Goal: Information Seeking & Learning: Learn about a topic

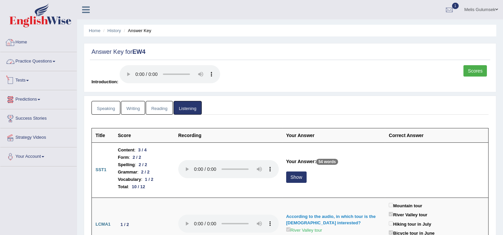
click at [22, 40] on link "Home" at bounding box center [38, 41] width 76 height 17
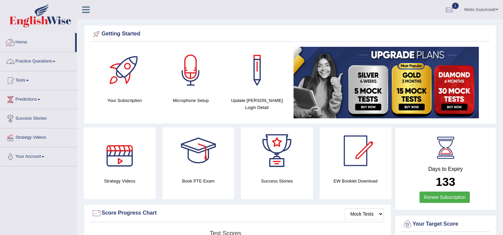
click at [27, 62] on link "Practice Questions" at bounding box center [38, 60] width 76 height 17
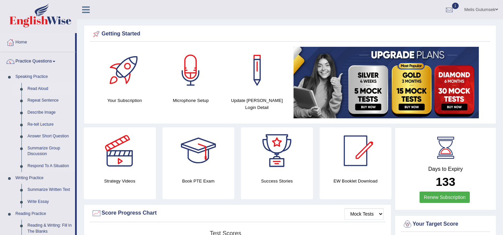
click at [32, 89] on link "Read Aloud" at bounding box center [49, 89] width 51 height 12
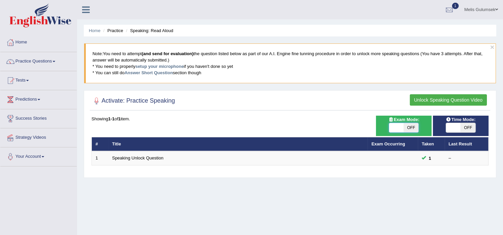
click at [400, 126] on span at bounding box center [396, 127] width 15 height 9
checkbox input "true"
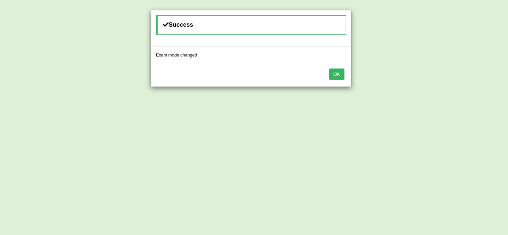
click at [339, 74] on button "OK" at bounding box center [336, 74] width 15 height 11
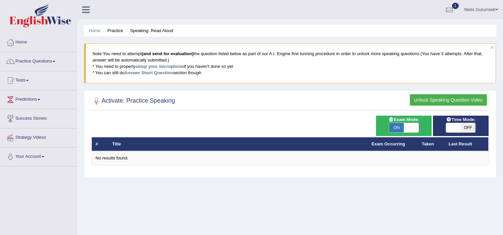
click at [463, 129] on span "OFF" at bounding box center [467, 127] width 15 height 9
checkbox input "true"
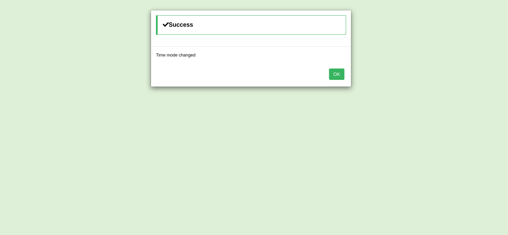
click at [332, 76] on button "OK" at bounding box center [336, 74] width 15 height 11
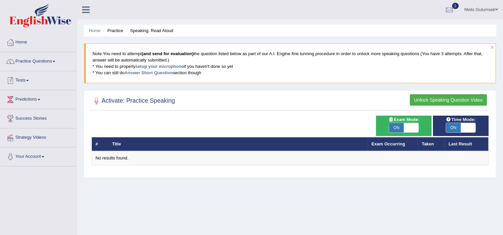
click at [38, 62] on link "Practice Questions" at bounding box center [38, 60] width 76 height 17
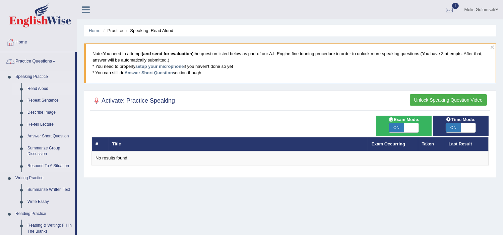
click at [45, 88] on link "Read Aloud" at bounding box center [49, 89] width 51 height 12
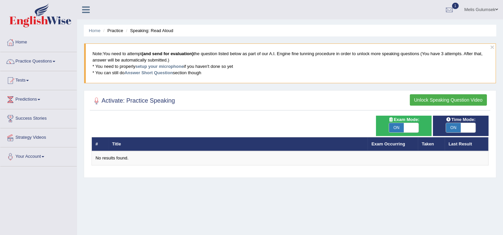
click at [447, 99] on button "Unlock Speaking Question Video" at bounding box center [447, 99] width 77 height 11
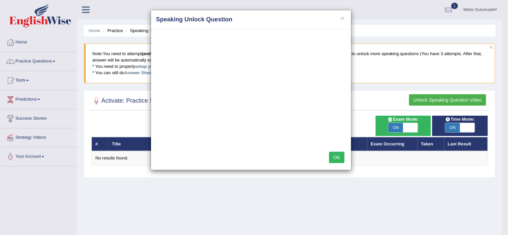
click at [338, 18] on h4 "Speaking Unlock Question" at bounding box center [251, 19] width 190 height 9
click at [342, 17] on button "×" at bounding box center [343, 18] width 4 height 7
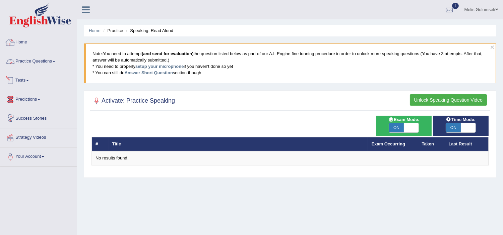
click at [24, 42] on link "Home" at bounding box center [38, 41] width 76 height 17
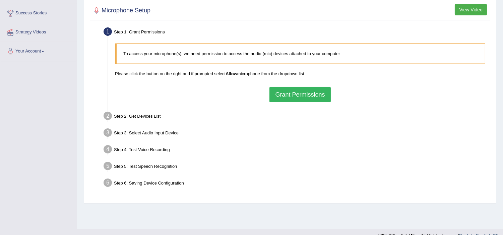
scroll to position [116, 0]
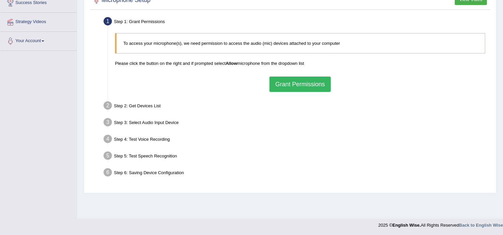
click at [295, 81] on button "Grant Permissions" at bounding box center [299, 84] width 61 height 15
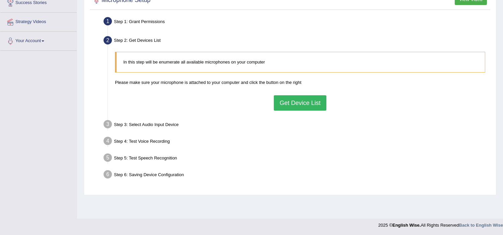
click at [296, 107] on button "Get Device List" at bounding box center [300, 102] width 52 height 15
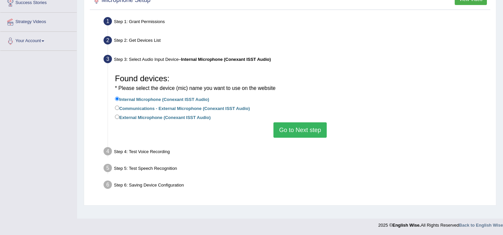
click at [282, 125] on button "Go to Next step" at bounding box center [299, 130] width 53 height 15
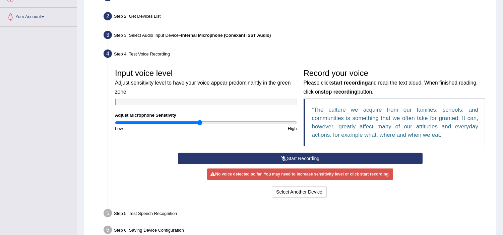
scroll to position [153, 0]
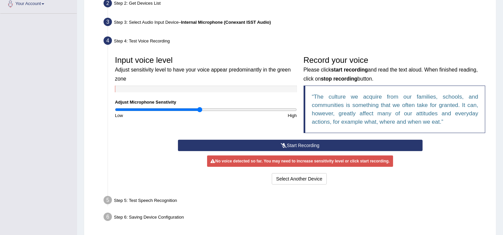
click at [289, 146] on button "Start Recording" at bounding box center [300, 145] width 244 height 11
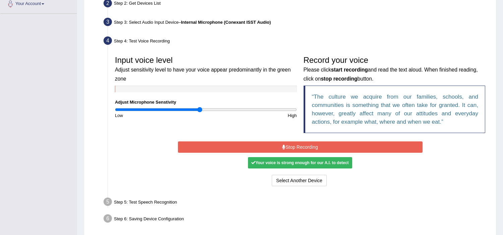
click at [316, 148] on button "Stop Recording" at bounding box center [300, 147] width 244 height 11
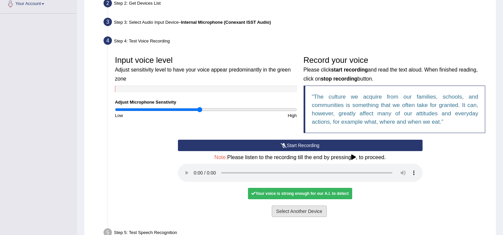
click at [304, 214] on button "Select Another Device" at bounding box center [299, 211] width 55 height 11
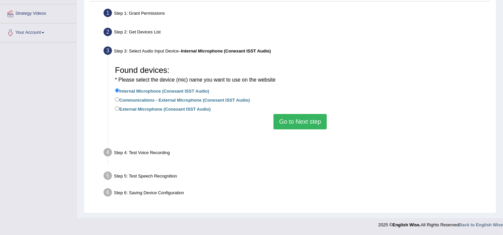
scroll to position [116, 0]
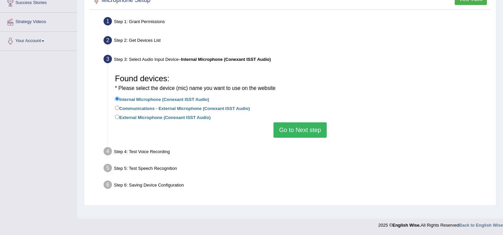
click at [309, 131] on button "Go to Next step" at bounding box center [299, 130] width 53 height 15
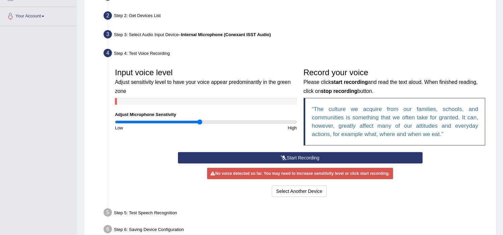
scroll to position [176, 0]
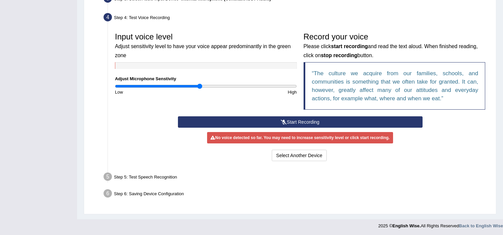
drag, startPoint x: 313, startPoint y: 112, endPoint x: 310, endPoint y: 115, distance: 3.8
click at [313, 112] on div "Record your voice Please click start recording and read the text aloud. When fi…" at bounding box center [394, 72] width 189 height 87
click at [306, 121] on button "Start Recording" at bounding box center [300, 122] width 244 height 11
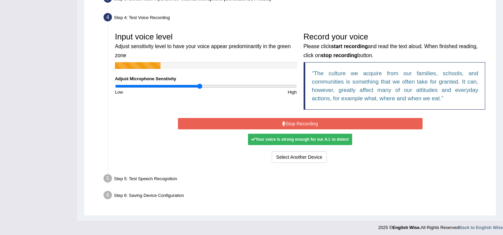
click at [308, 123] on button "Stop Recording" at bounding box center [300, 123] width 244 height 11
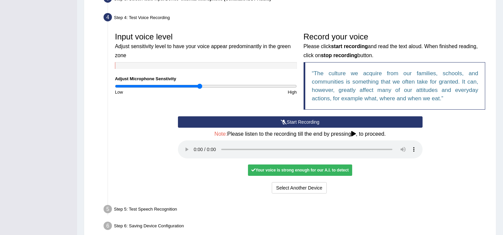
scroll to position [209, 0]
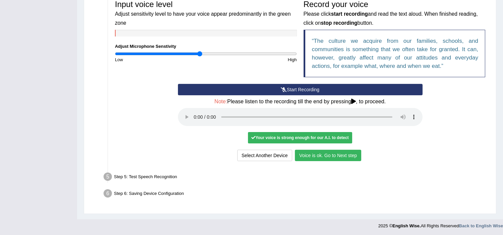
click at [337, 159] on button "Voice is ok. Go to Next step" at bounding box center [328, 155] width 66 height 11
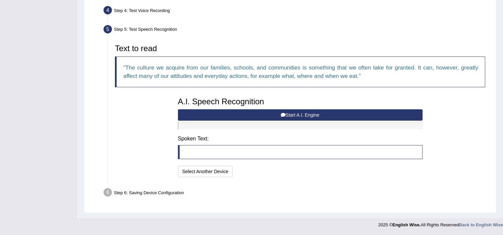
scroll to position [183, 0]
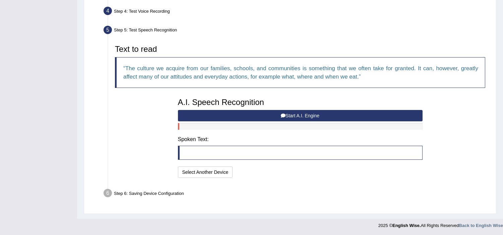
click at [336, 117] on button "Start A.I. Engine" at bounding box center [300, 115] width 244 height 11
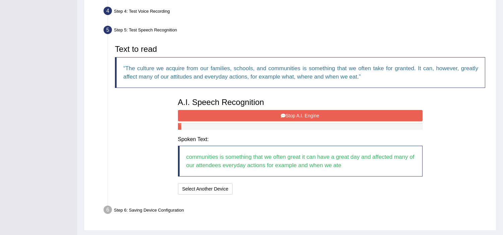
click at [336, 117] on button "Stop A.I. Engine" at bounding box center [300, 115] width 244 height 11
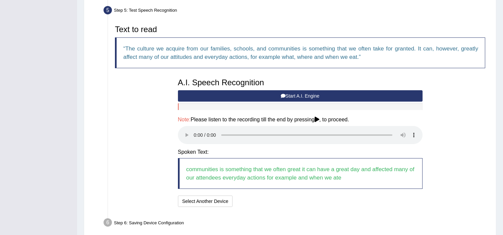
scroll to position [220, 0]
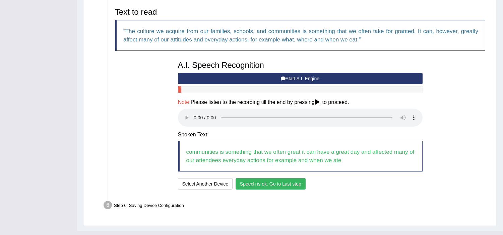
click at [290, 186] on button "Speech is ok. Go to Last step" at bounding box center [270, 183] width 70 height 11
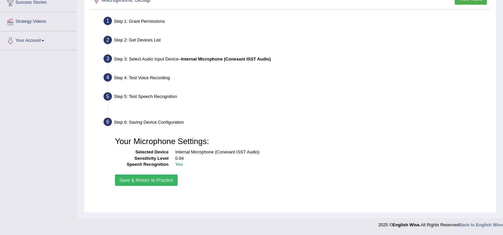
scroll to position [116, 0]
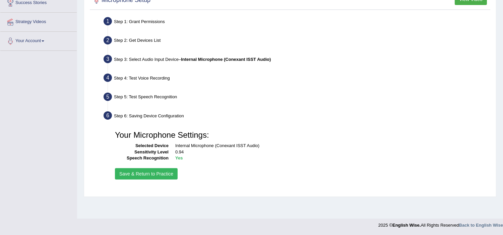
click at [161, 175] on button "Save & Return to Practice" at bounding box center [146, 173] width 63 height 11
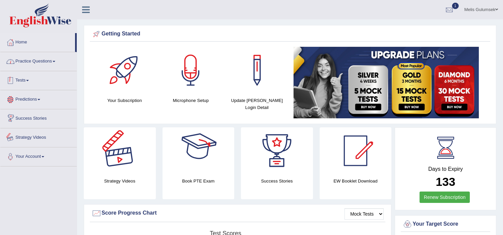
click at [25, 61] on link "Practice Questions" at bounding box center [38, 60] width 76 height 17
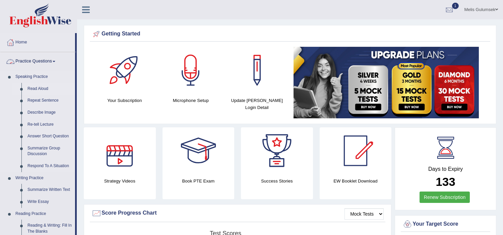
click at [25, 89] on link "Read Aloud" at bounding box center [49, 89] width 51 height 12
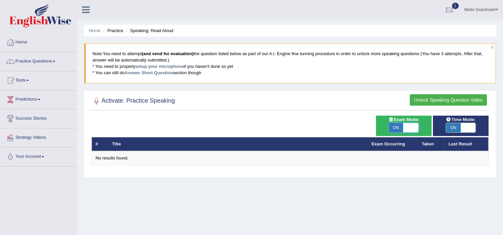
click at [411, 132] on span at bounding box center [410, 127] width 15 height 9
click at [466, 129] on span at bounding box center [467, 127] width 15 height 9
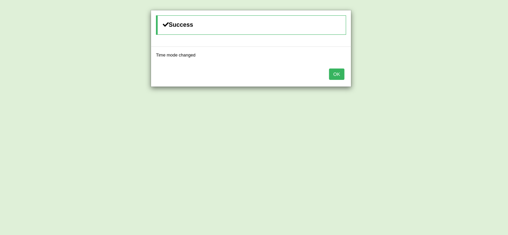
click at [341, 79] on button "OK" at bounding box center [336, 74] width 15 height 11
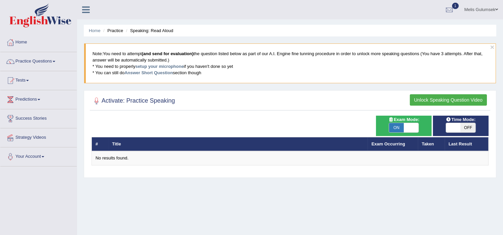
click at [439, 118] on div "Time Mode: ON OFF" at bounding box center [461, 126] width 56 height 20
click at [461, 125] on span "OFF" at bounding box center [467, 127] width 15 height 9
checkbox input "true"
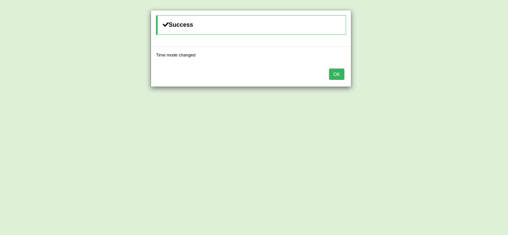
click at [333, 74] on button "OK" at bounding box center [336, 74] width 15 height 11
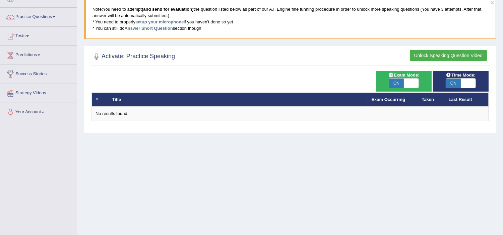
scroll to position [111, 0]
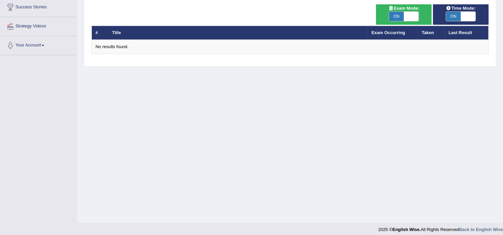
click at [110, 35] on th "Title" at bounding box center [237, 33] width 259 height 14
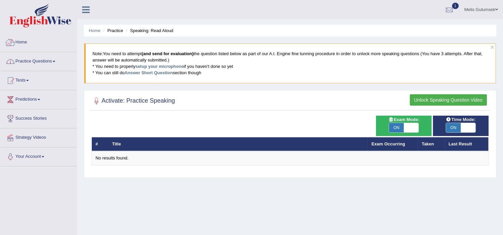
click at [25, 57] on link "Practice Questions" at bounding box center [38, 60] width 76 height 17
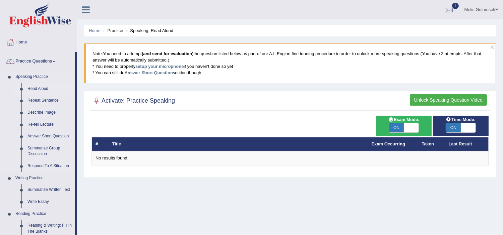
click at [29, 73] on link "Speaking Practice" at bounding box center [43, 77] width 63 height 12
click at [36, 103] on link "Repeat Sentence" at bounding box center [49, 101] width 51 height 12
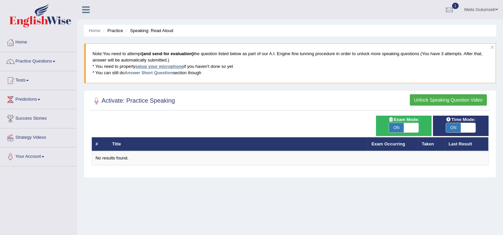
click at [154, 66] on link "setup your microphone" at bounding box center [159, 66] width 48 height 5
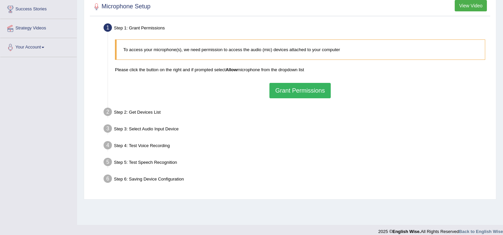
scroll to position [111, 0]
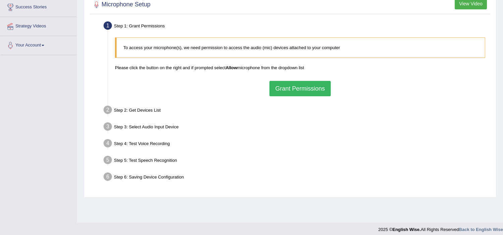
click at [305, 87] on button "Grant Permissions" at bounding box center [299, 88] width 61 height 15
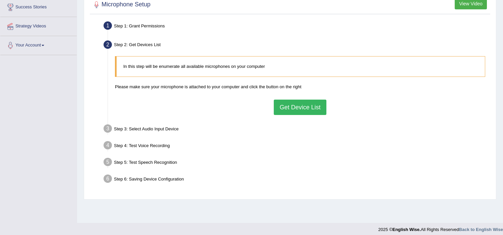
click at [296, 107] on button "Get Device List" at bounding box center [300, 107] width 52 height 15
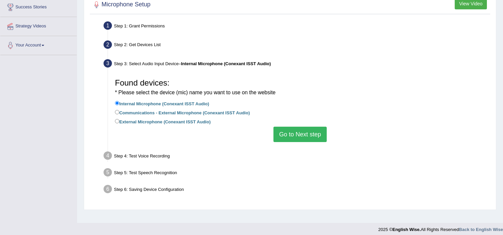
click at [278, 131] on button "Go to Next step" at bounding box center [299, 134] width 53 height 15
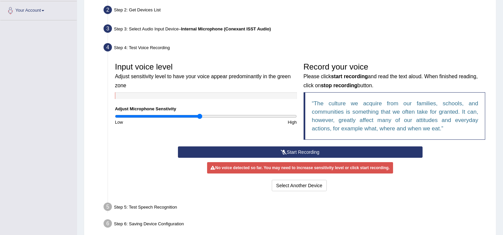
scroll to position [176, 0]
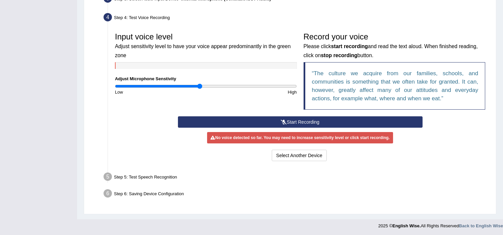
click at [275, 123] on button "Start Recording" at bounding box center [300, 122] width 244 height 11
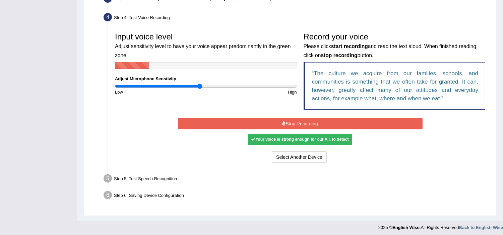
click at [300, 121] on button "Stop Recording" at bounding box center [300, 123] width 244 height 11
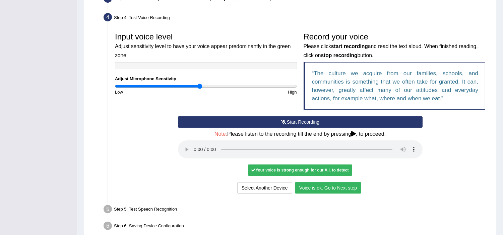
click at [327, 183] on button "Voice is ok. Go to Next step" at bounding box center [328, 187] width 66 height 11
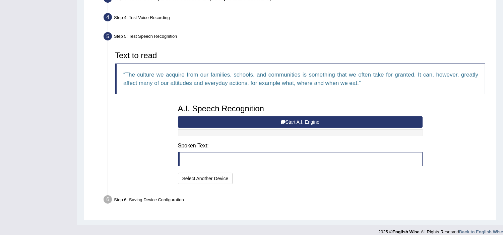
click at [299, 121] on button "Start A.I. Engine" at bounding box center [300, 122] width 244 height 11
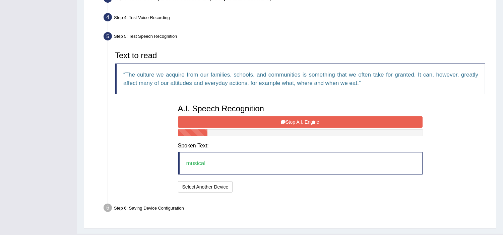
click at [297, 123] on button "Stop A.I. Engine" at bounding box center [300, 122] width 244 height 11
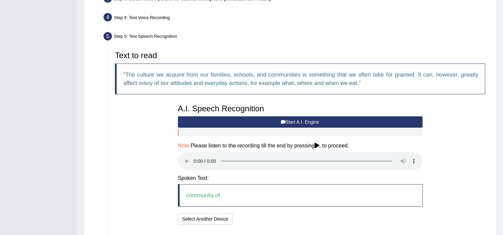
click at [176, 159] on div "A.I. Speech Recognition Start A.I. Engine Stop A.I. Engine Note: Please listen …" at bounding box center [299, 164] width 251 height 126
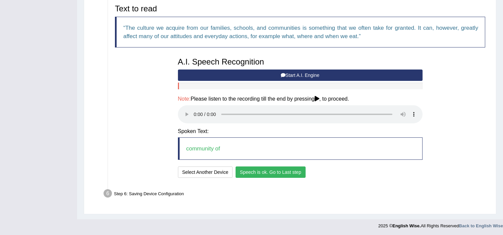
click at [269, 168] on button "Speech is ok. Go to Last step" at bounding box center [270, 172] width 70 height 11
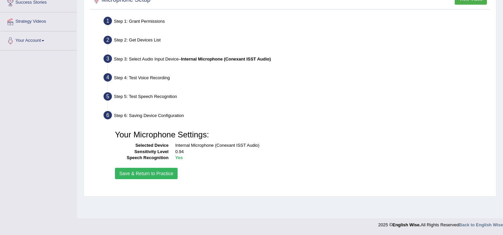
scroll to position [116, 0]
drag, startPoint x: 168, startPoint y: 172, endPoint x: 147, endPoint y: 169, distance: 21.4
drag, startPoint x: 147, startPoint y: 169, endPoint x: 140, endPoint y: 177, distance: 11.1
click at [140, 177] on button "Save & Return to Practice" at bounding box center [146, 173] width 63 height 11
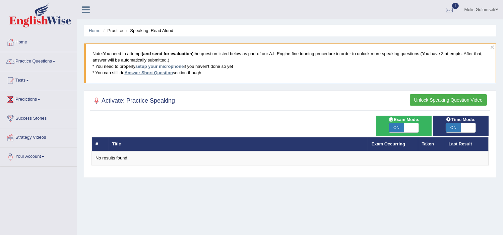
click at [151, 75] on link "Answer Short Question" at bounding box center [148, 72] width 48 height 5
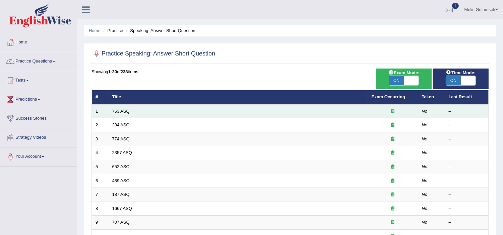
click at [119, 110] on link "753 ASQ" at bounding box center [120, 111] width 17 height 5
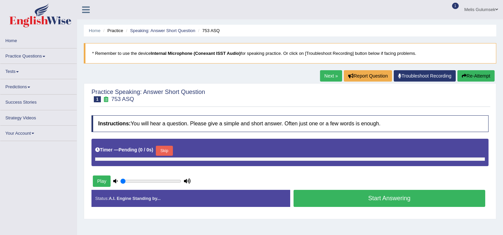
type input "1"
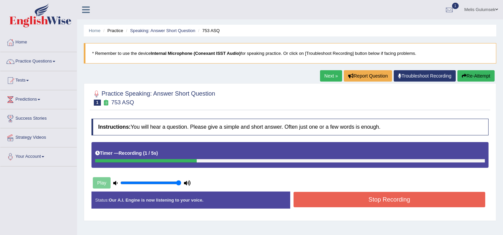
click at [375, 199] on button "Stop Recording" at bounding box center [389, 199] width 192 height 15
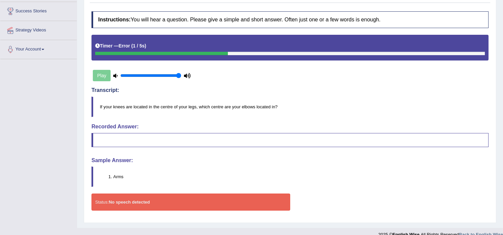
scroll to position [111, 0]
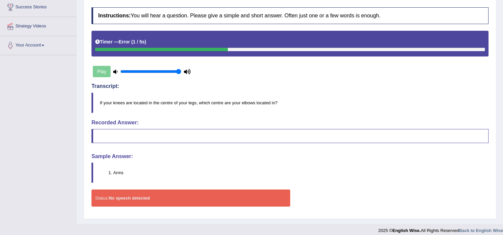
click at [104, 74] on div "Play" at bounding box center [141, 71] width 100 height 17
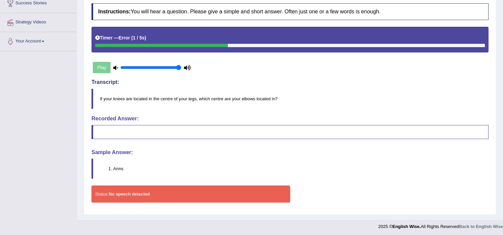
scroll to position [118, 0]
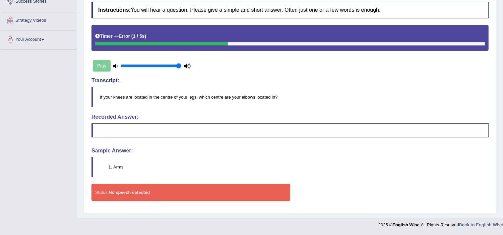
click at [199, 190] on div "Status: No speech detected" at bounding box center [190, 192] width 199 height 17
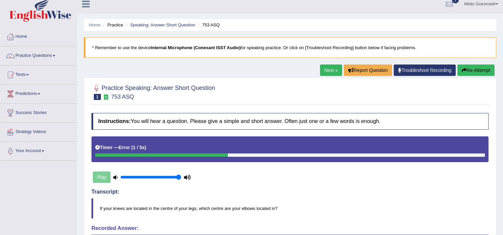
click at [324, 69] on link "Next »" at bounding box center [331, 70] width 22 height 11
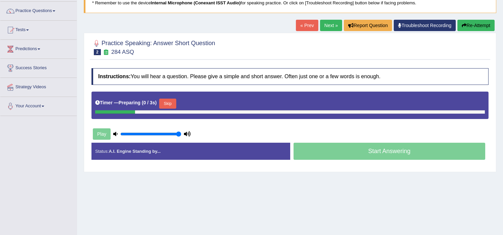
scroll to position [111, 0]
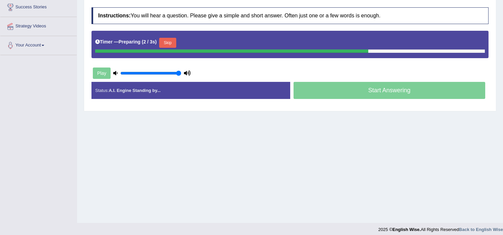
click at [171, 44] on button "Skip" at bounding box center [167, 43] width 17 height 10
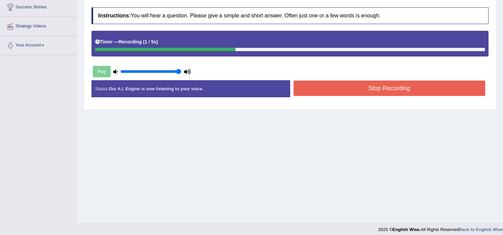
click at [312, 91] on button "Stop Recording" at bounding box center [389, 88] width 192 height 15
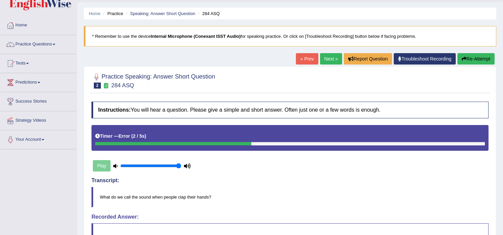
scroll to position [0, 0]
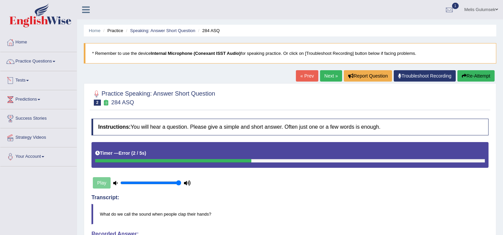
click at [35, 81] on link "Tests" at bounding box center [38, 79] width 76 height 17
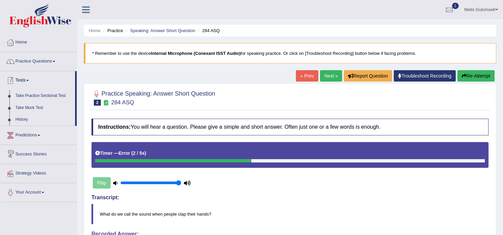
click at [39, 59] on link "Practice Questions" at bounding box center [38, 60] width 76 height 17
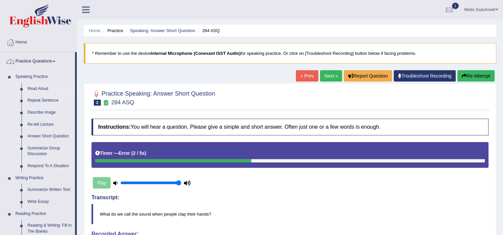
click at [35, 89] on link "Read Aloud" at bounding box center [49, 89] width 51 height 12
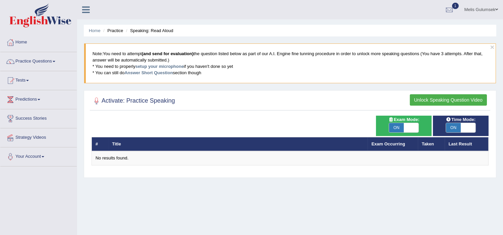
drag, startPoint x: 206, startPoint y: 79, endPoint x: 88, endPoint y: 47, distance: 122.4
click at [88, 47] on blockquote "Note: You need to attempt (and send for evaluation) the question listed below a…" at bounding box center [289, 64] width 411 height 40
copy blockquote "Note: You need to attempt (and send for evaluation) the question listed below a…"
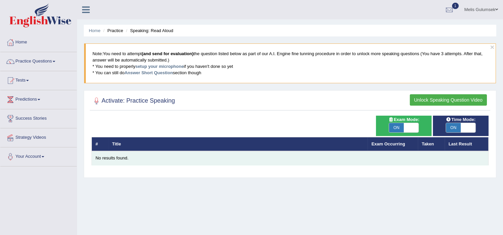
click at [110, 157] on div "No results found." at bounding box center [289, 158] width 389 height 6
click at [111, 157] on div "No results found." at bounding box center [289, 158] width 389 height 6
click at [112, 156] on div "No results found." at bounding box center [289, 158] width 389 height 6
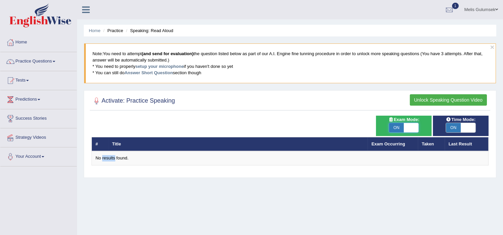
click at [406, 127] on span at bounding box center [410, 127] width 15 height 9
checkbox input "false"
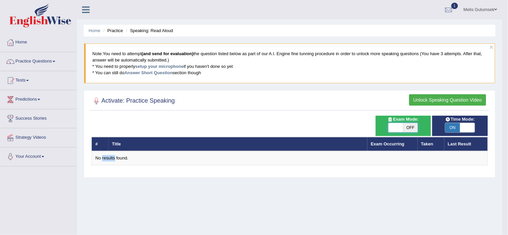
checkbox input "false"
click at [464, 127] on body "Toggle navigation Home Practice Questions Speaking Practice Read Aloud Repeat S…" at bounding box center [254, 117] width 508 height 235
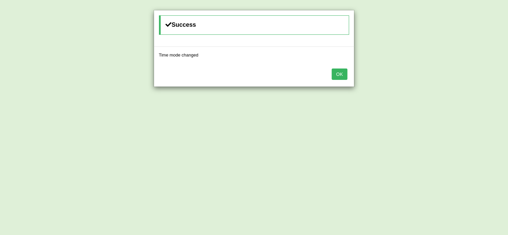
click at [345, 77] on button "OK" at bounding box center [339, 74] width 15 height 11
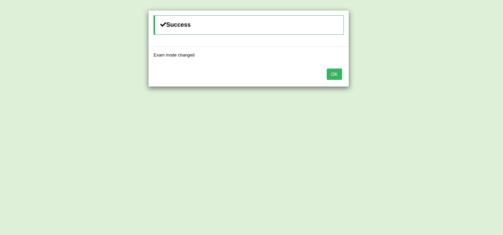
drag, startPoint x: 339, startPoint y: 71, endPoint x: 341, endPoint y: 75, distance: 4.7
click at [339, 71] on button "OK" at bounding box center [333, 74] width 15 height 11
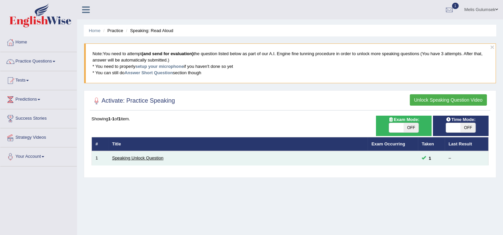
click at [138, 158] on link "Speaking Unlock Question" at bounding box center [137, 158] width 51 height 5
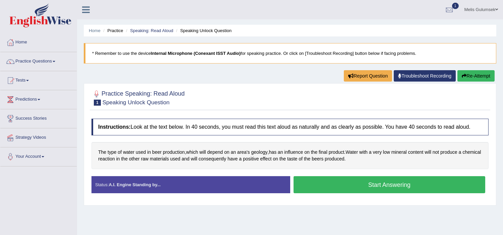
click at [347, 184] on button "Start Answering" at bounding box center [389, 184] width 192 height 17
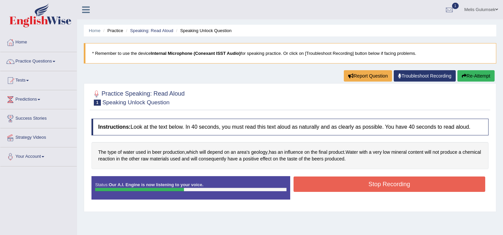
click at [364, 188] on button "Stop Recording" at bounding box center [389, 184] width 192 height 15
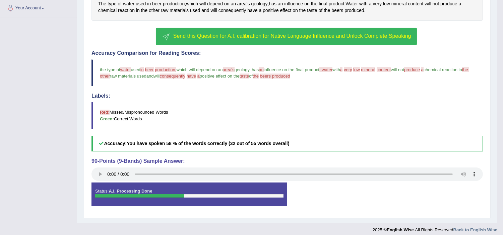
scroll to position [154, 0]
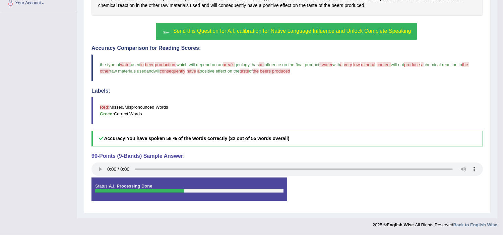
click at [155, 185] on div "Status: A.I. Processing Done" at bounding box center [189, 189] width 196 height 23
click at [263, 31] on span "Send this Question for A.I. calibration for Native Language Influence and Unloc…" at bounding box center [292, 31] width 238 height 6
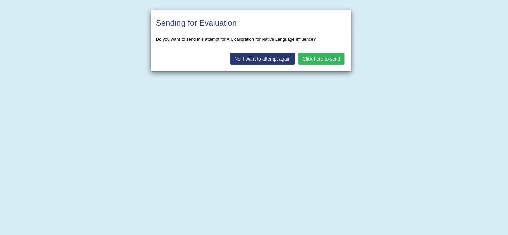
click at [309, 59] on button "Click here to send" at bounding box center [321, 58] width 46 height 11
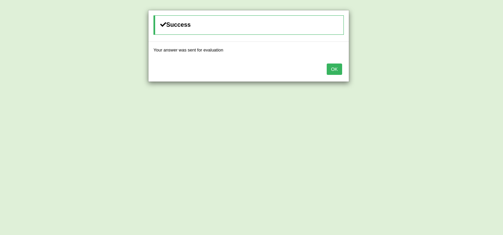
click at [336, 74] on button "OK" at bounding box center [333, 69] width 15 height 11
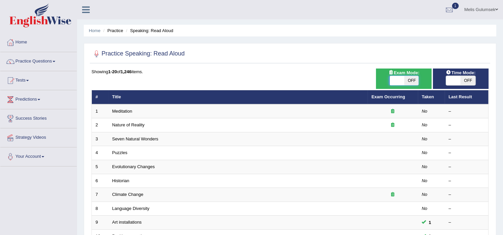
click at [396, 84] on span at bounding box center [396, 80] width 15 height 9
click at [453, 81] on span at bounding box center [453, 80] width 15 height 9
click at [477, 80] on div "ON OFF" at bounding box center [460, 81] width 49 height 10
click at [469, 81] on span "OFF" at bounding box center [467, 80] width 15 height 9
checkbox input "true"
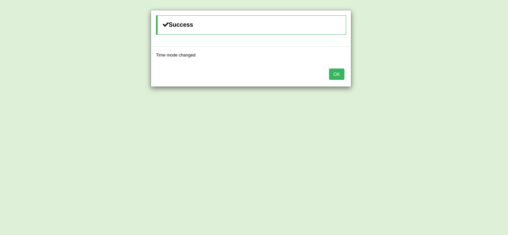
click at [335, 79] on button "OK" at bounding box center [336, 74] width 15 height 11
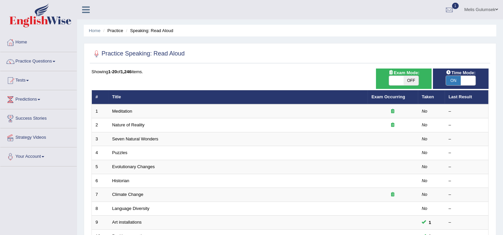
click at [410, 79] on span "OFF" at bounding box center [410, 80] width 15 height 9
checkbox input "true"
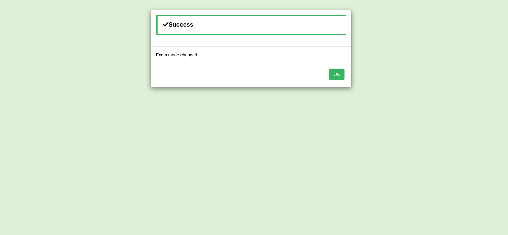
click at [329, 75] on button "OK" at bounding box center [336, 74] width 15 height 11
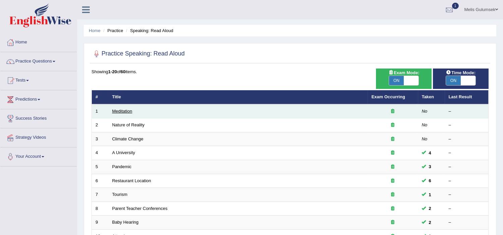
click at [123, 111] on link "Meditation" at bounding box center [122, 111] width 20 height 5
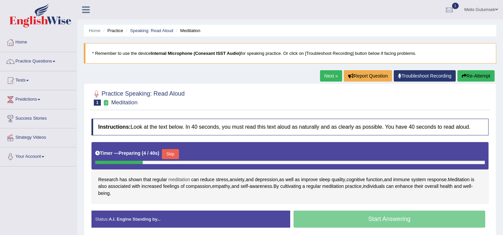
click at [182, 178] on span "meditation" at bounding box center [179, 179] width 22 height 7
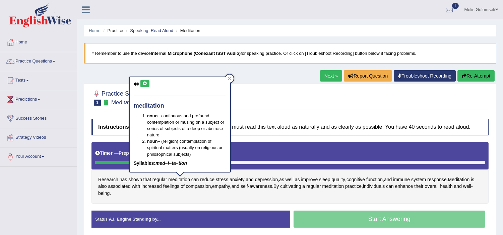
click at [143, 85] on icon at bounding box center [144, 84] width 5 height 4
click at [229, 77] on icon at bounding box center [229, 78] width 3 height 3
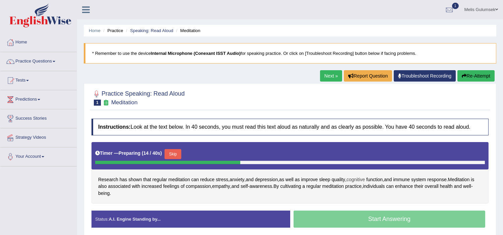
click at [362, 181] on span "cognitive" at bounding box center [355, 179] width 18 height 7
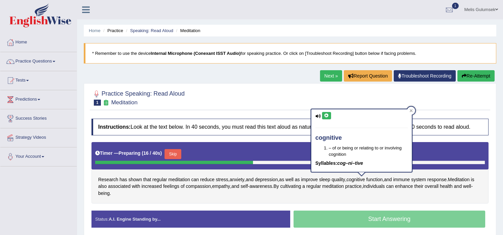
click at [322, 118] on button at bounding box center [326, 115] width 9 height 7
click at [412, 110] on icon at bounding box center [410, 110] width 3 height 3
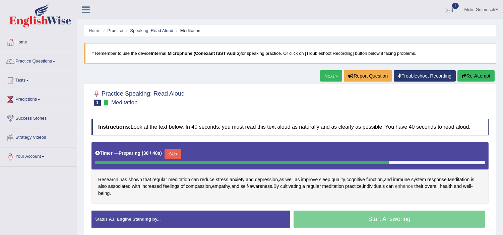
click at [413, 189] on span "enhance" at bounding box center [404, 186] width 18 height 7
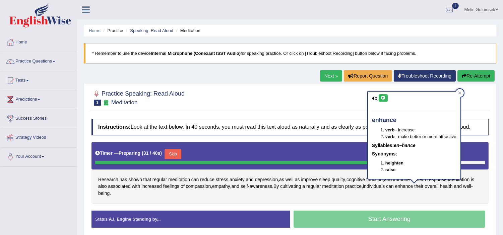
click at [383, 101] on button at bounding box center [382, 97] width 9 height 7
click at [459, 91] on icon at bounding box center [459, 92] width 3 height 3
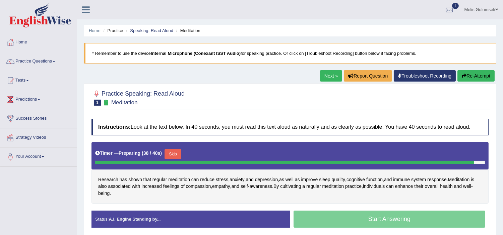
click at [173, 155] on button "Skip" at bounding box center [172, 154] width 17 height 10
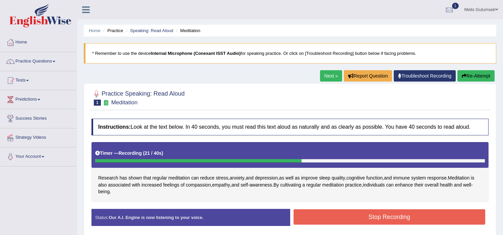
click at [346, 218] on button "Stop Recording" at bounding box center [389, 217] width 192 height 15
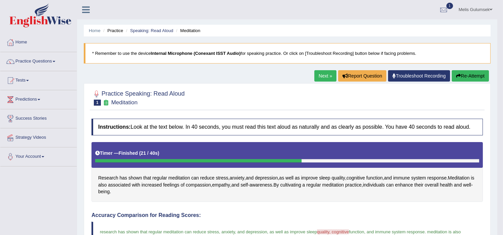
click at [325, 77] on link "Next »" at bounding box center [325, 75] width 22 height 11
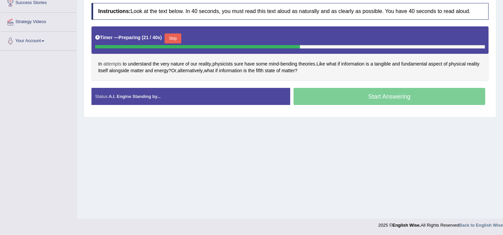
click at [109, 64] on span "attempts" at bounding box center [112, 64] width 18 height 7
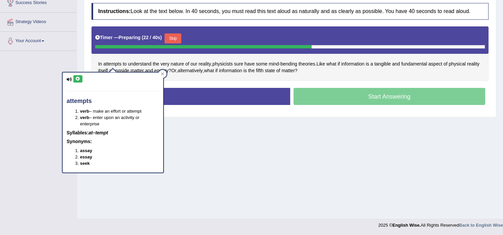
click at [79, 80] on icon at bounding box center [77, 79] width 5 height 4
click at [161, 71] on div at bounding box center [162, 74] width 8 height 8
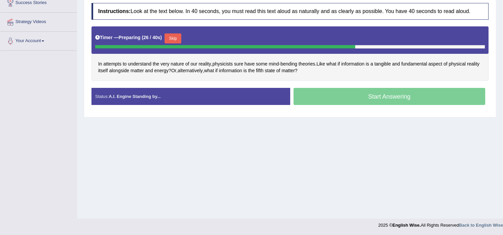
click at [177, 37] on button "Skip" at bounding box center [172, 38] width 17 height 10
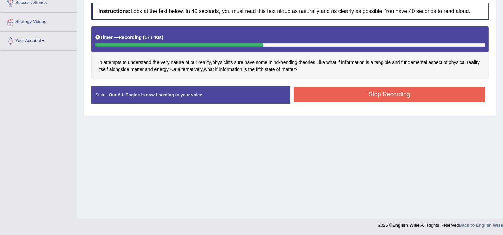
click at [319, 89] on button "Stop Recording" at bounding box center [389, 94] width 192 height 15
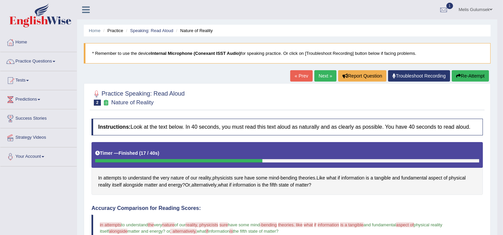
click at [317, 81] on link "Next »" at bounding box center [325, 75] width 22 height 11
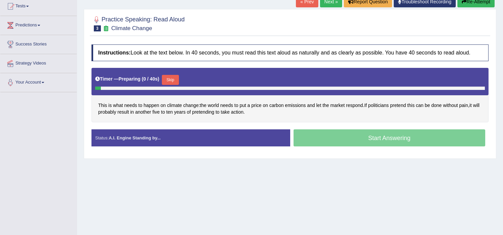
scroll to position [74, 0]
click at [169, 78] on button "Skip" at bounding box center [170, 80] width 17 height 10
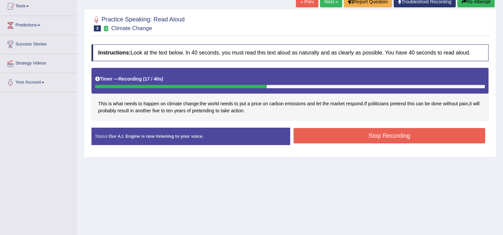
click at [336, 131] on button "Stop Recording" at bounding box center [389, 135] width 192 height 15
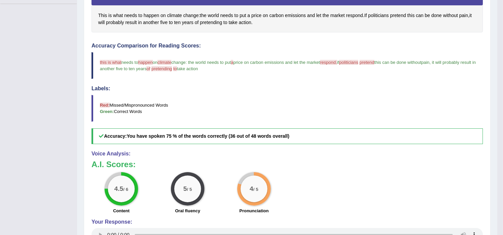
scroll to position [222, 0]
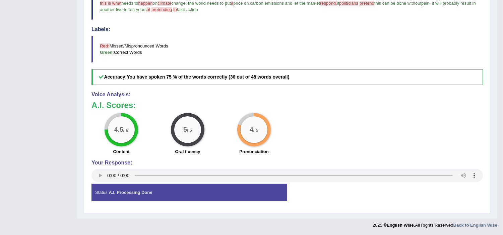
click at [331, 130] on div "4.5 / 6 Content 5 / 5 Oral fluency 4 / 5 Pronunciation" at bounding box center [287, 134] width 398 height 43
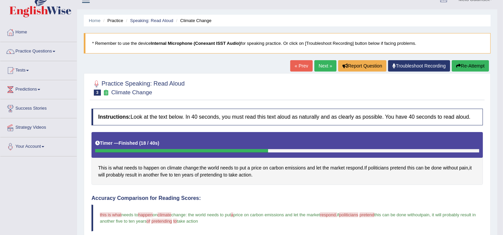
scroll to position [0, 0]
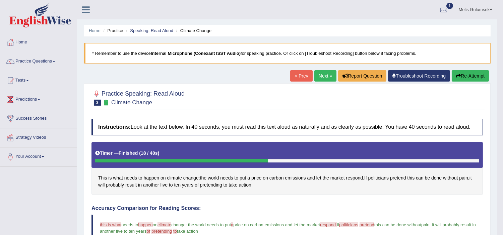
click at [319, 74] on link "Next »" at bounding box center [325, 75] width 22 height 11
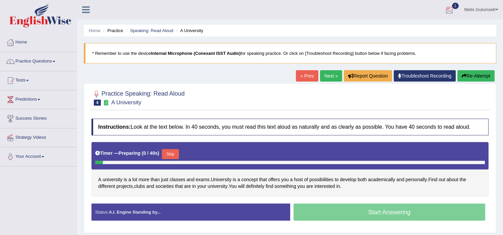
click at [453, 11] on link "1" at bounding box center [449, 8] width 20 height 17
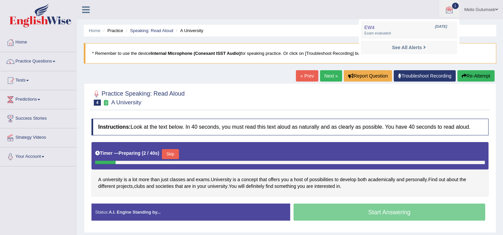
click at [453, 11] on link "1" at bounding box center [449, 8] width 20 height 17
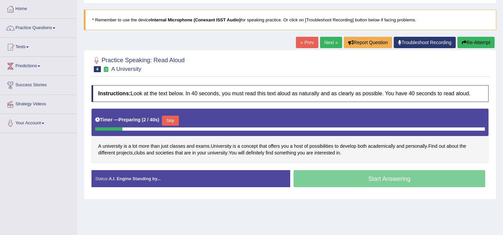
scroll to position [74, 0]
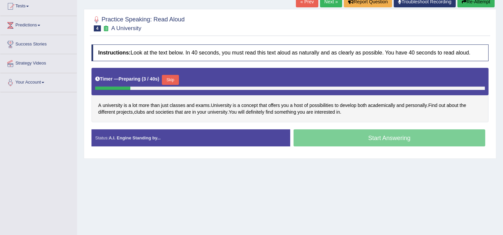
click at [172, 77] on button "Skip" at bounding box center [170, 80] width 17 height 10
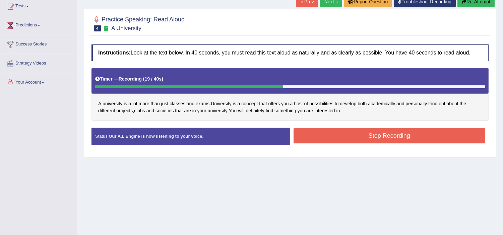
click at [344, 138] on button "Stop Recording" at bounding box center [389, 135] width 192 height 15
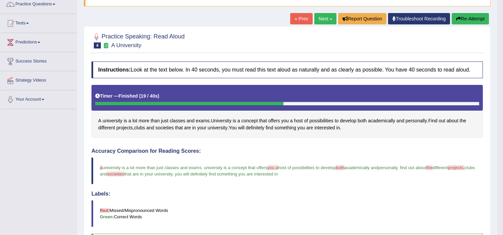
scroll to position [0, 0]
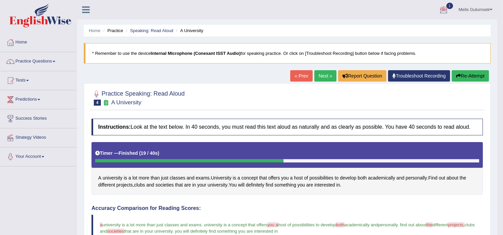
click at [320, 77] on link "Next »" at bounding box center [325, 75] width 22 height 11
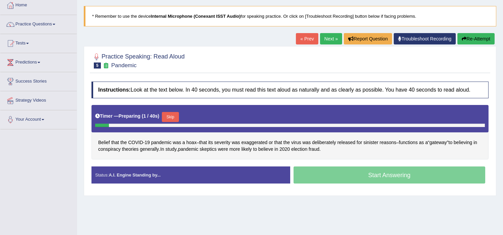
click at [169, 115] on button "Skip" at bounding box center [170, 117] width 17 height 10
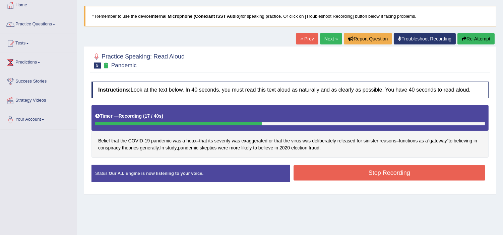
click at [364, 172] on button "Stop Recording" at bounding box center [389, 172] width 192 height 15
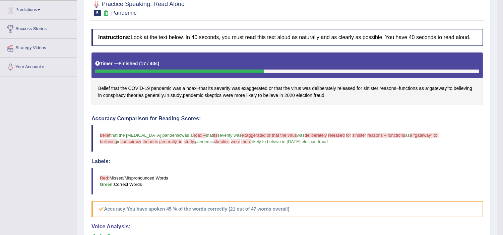
scroll to position [37, 0]
